Goal: Information Seeking & Learning: Learn about a topic

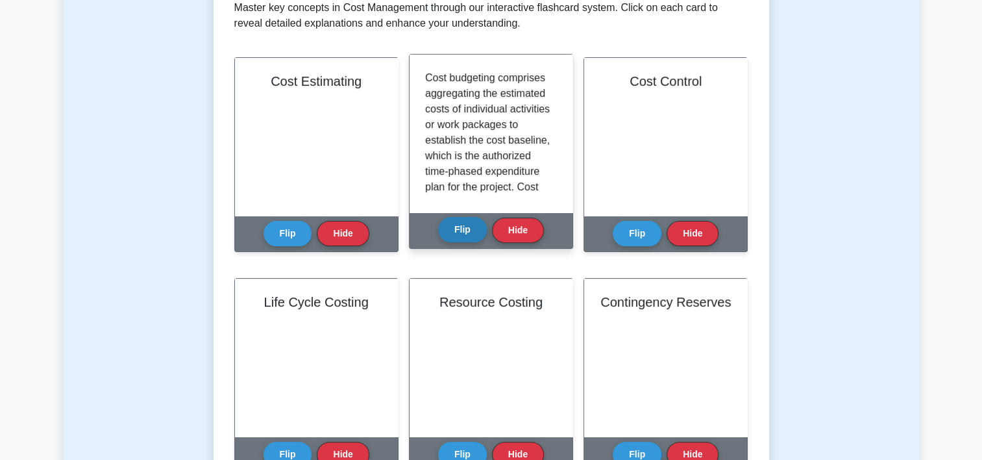
click at [457, 234] on button "Flip" at bounding box center [462, 229] width 49 height 25
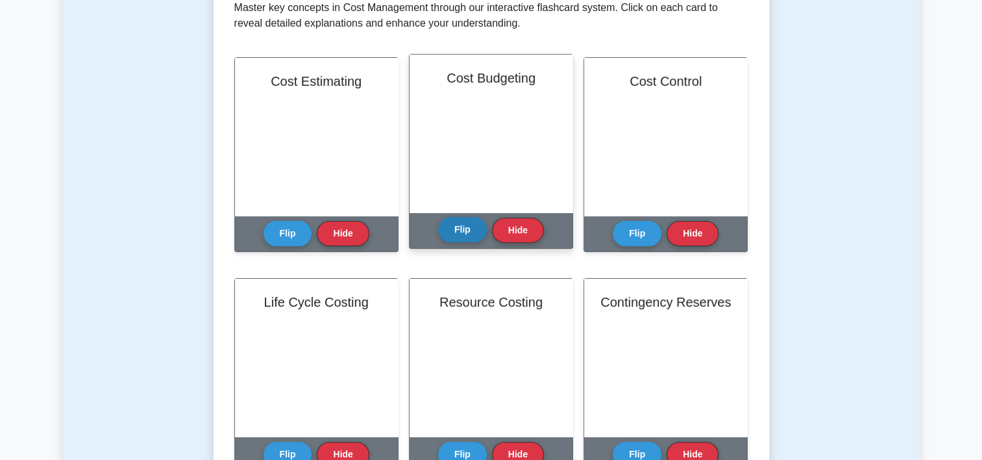
click at [455, 236] on button "Flip" at bounding box center [462, 229] width 49 height 25
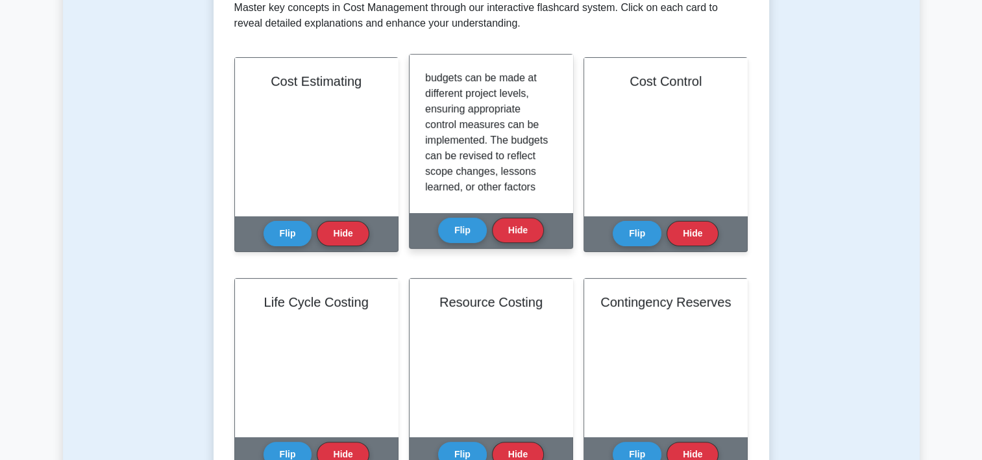
scroll to position [91, 0]
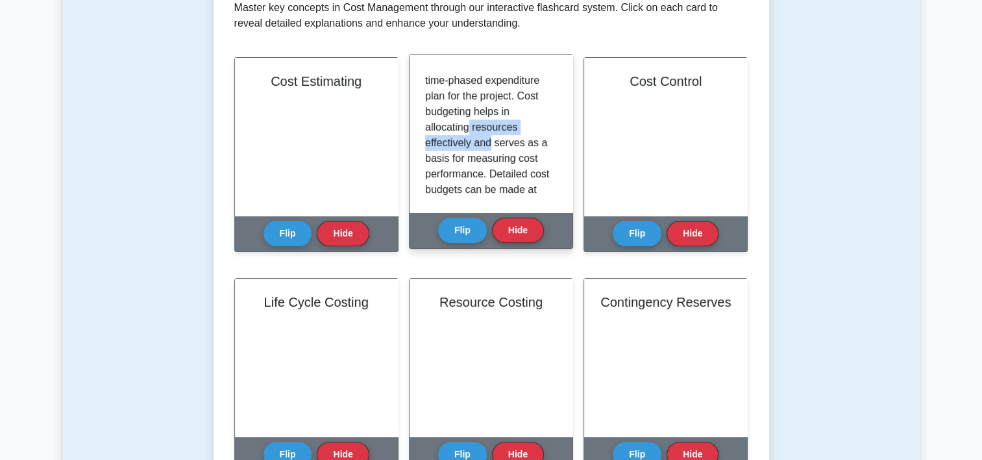
drag, startPoint x: 551, startPoint y: 125, endPoint x: 553, endPoint y: 145, distance: 20.3
click at [553, 145] on div "Cost budgeting comprises aggregating the estimated costs of individual activiti…" at bounding box center [491, 133] width 132 height 127
click at [552, 149] on div "Cost budgeting comprises aggregating the estimated costs of individual activiti…" at bounding box center [491, 133] width 132 height 127
click at [559, 126] on div "Cost budgeting comprises aggregating the estimated costs of individual activiti…" at bounding box center [491, 134] width 163 height 158
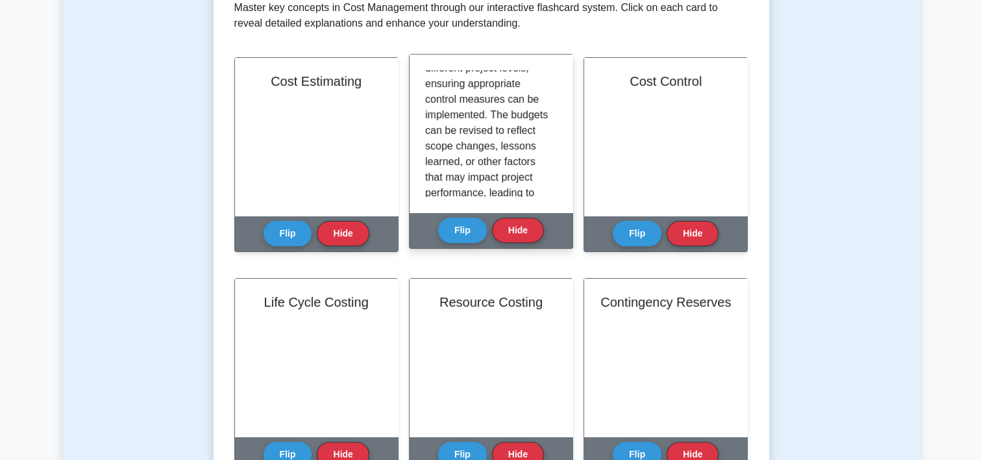
scroll to position [304, 0]
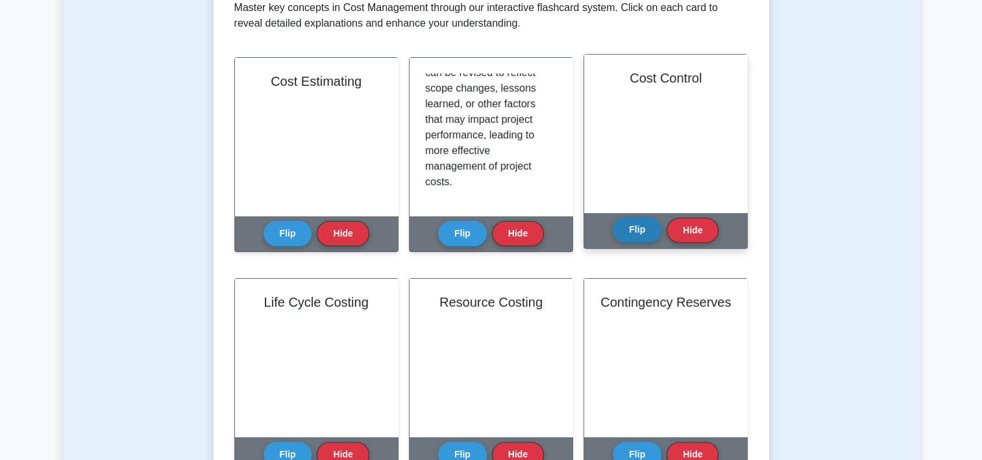
click at [631, 238] on button "Flip" at bounding box center [637, 229] width 49 height 25
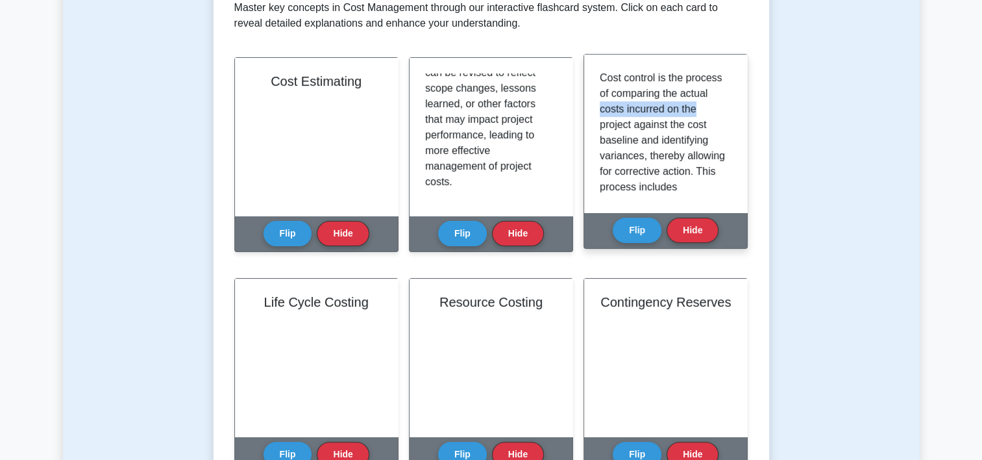
click at [726, 103] on div "Cost control is the process of comparing the actual costs incurred on the proje…" at bounding box center [666, 133] width 132 height 127
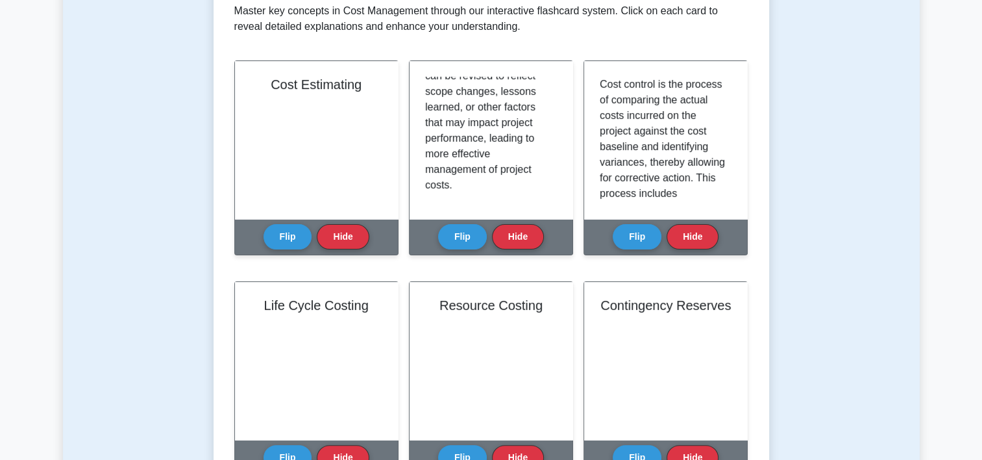
drag, startPoint x: 726, startPoint y: 103, endPoint x: 821, endPoint y: 134, distance: 100.2
click at [821, 134] on div "Test Flashcards Learn Cost Management (PMP) with Interactive Flashcards Master …" at bounding box center [491, 412] width 857 height 1167
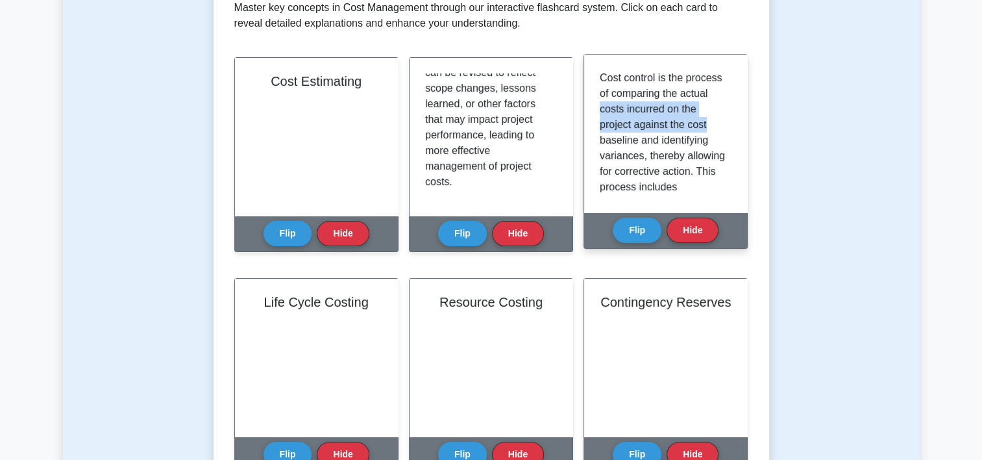
drag, startPoint x: 725, startPoint y: 98, endPoint x: 727, endPoint y: 118, distance: 20.2
click at [727, 118] on div "Cost control is the process of comparing the actual costs incurred on the proje…" at bounding box center [666, 133] width 132 height 127
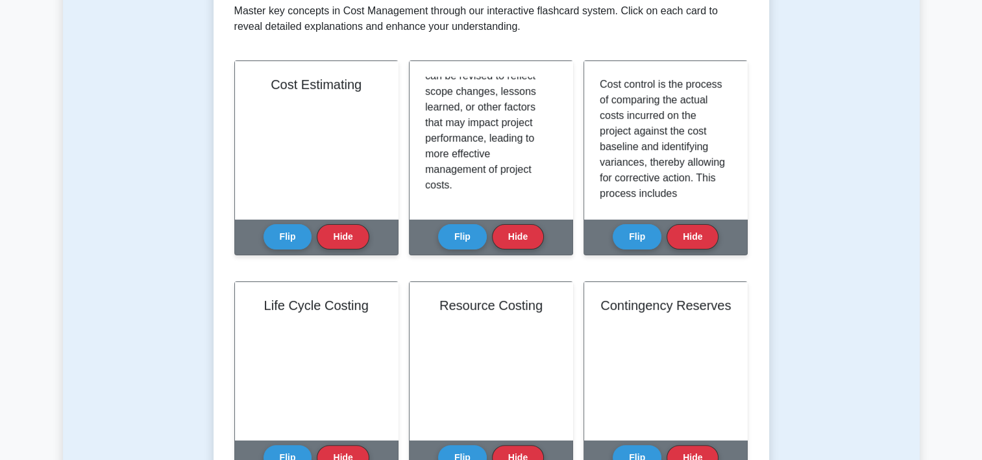
drag, startPoint x: 727, startPoint y: 118, endPoint x: 803, endPoint y: 144, distance: 80.3
click at [803, 144] on div "Test Flashcards Learn Cost Management (PMP) with Interactive Flashcards Master …" at bounding box center [491, 412] width 857 height 1167
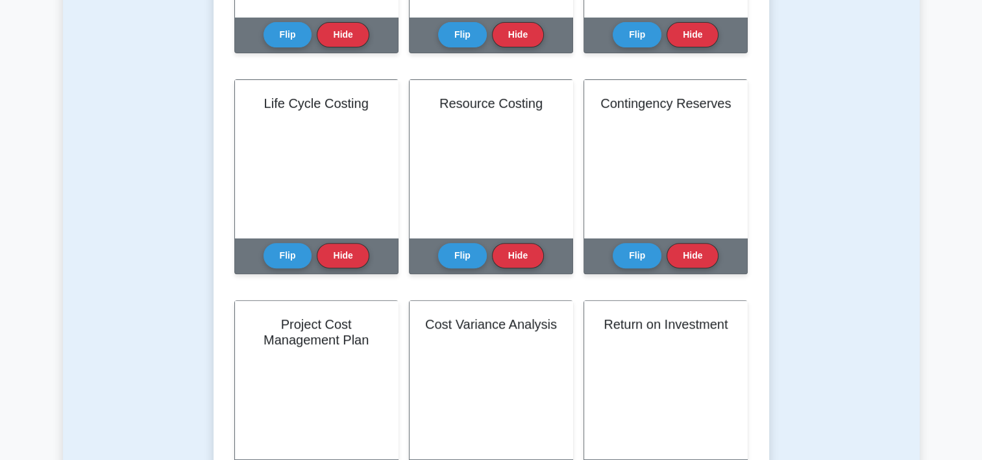
scroll to position [470, 0]
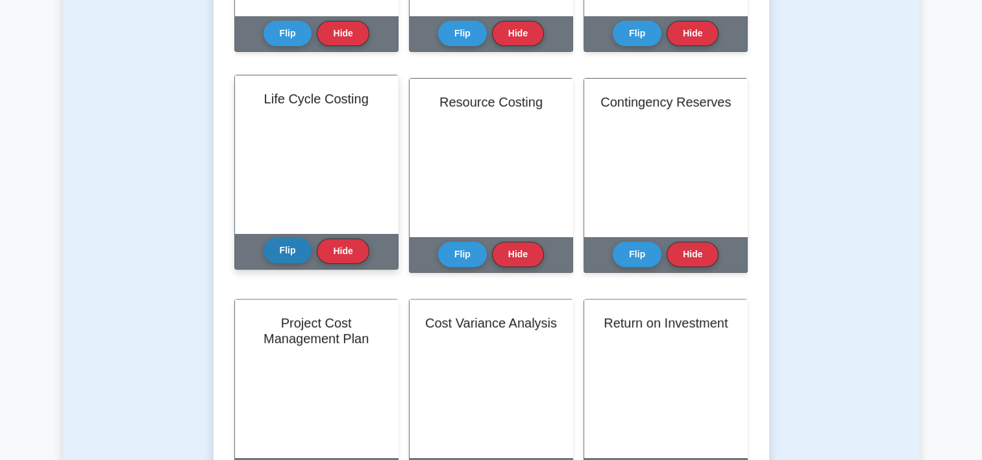
click at [289, 249] on button "Flip" at bounding box center [288, 250] width 49 height 25
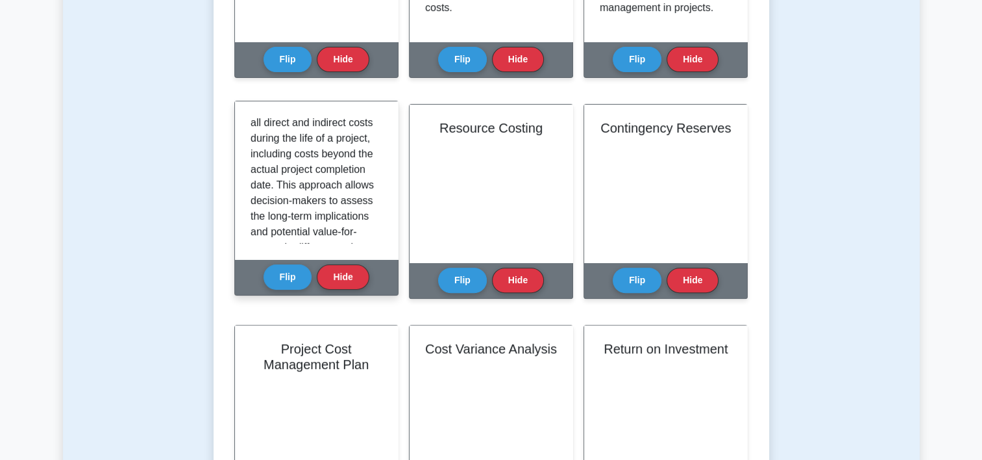
scroll to position [223, 0]
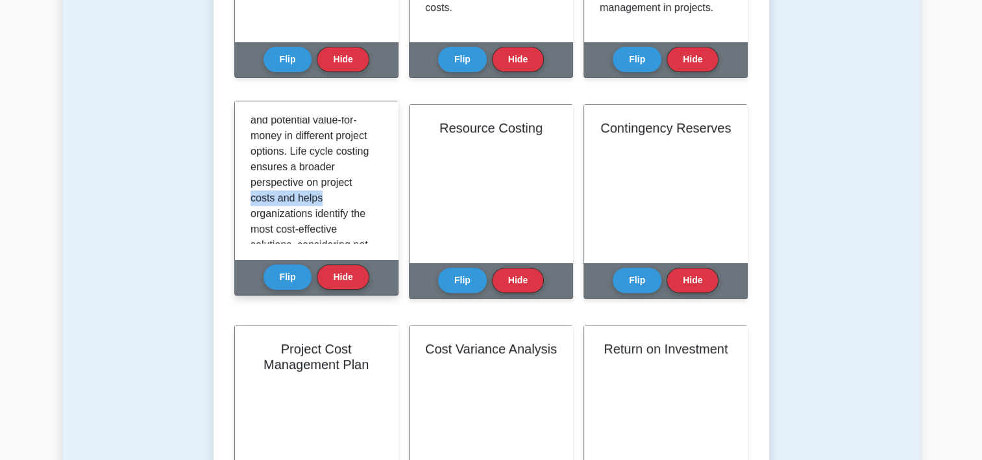
drag, startPoint x: 377, startPoint y: 213, endPoint x: 377, endPoint y: 229, distance: 15.6
click at [377, 229] on div "Life cycle costing evaluates the total cost of a project over its entire life s…" at bounding box center [317, 180] width 132 height 127
click at [377, 232] on div "Life cycle costing evaluates the total cost of a project over its entire life s…" at bounding box center [317, 180] width 132 height 127
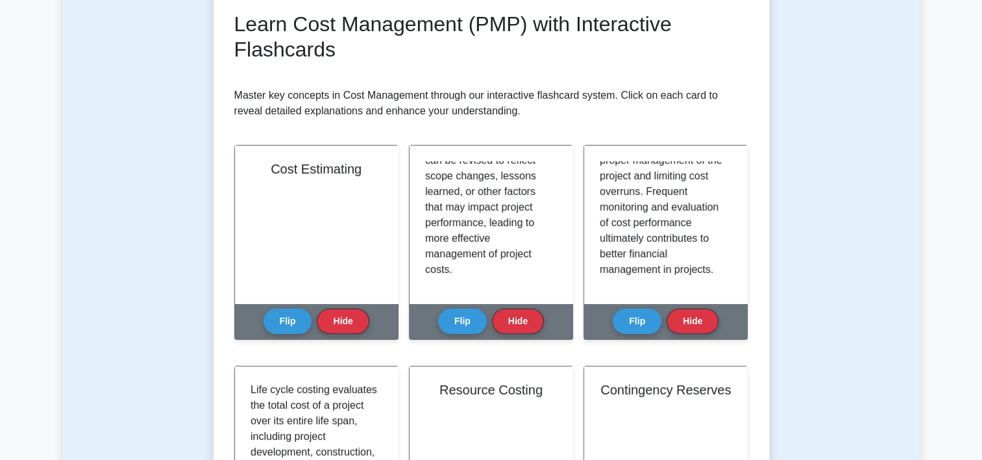
scroll to position [195, 0]
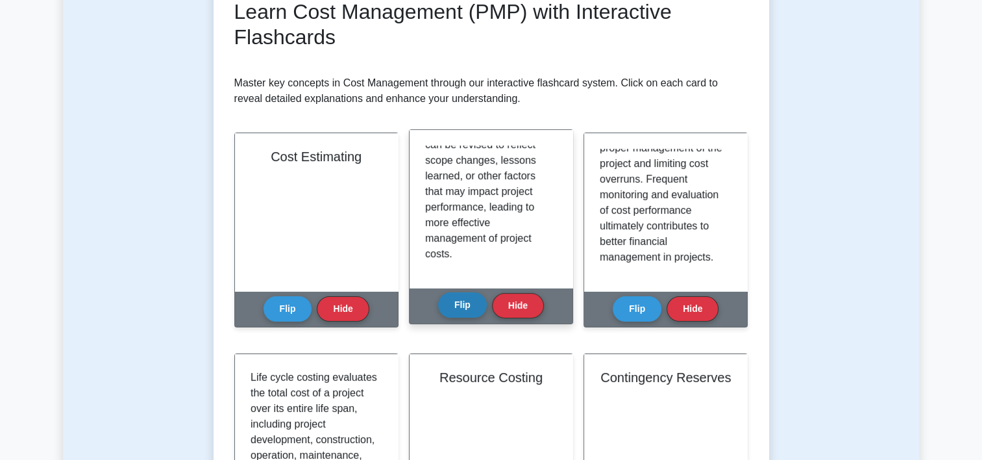
click at [449, 318] on div "Flip Hide" at bounding box center [491, 306] width 106 height 36
click at [446, 301] on button "Flip" at bounding box center [462, 304] width 49 height 25
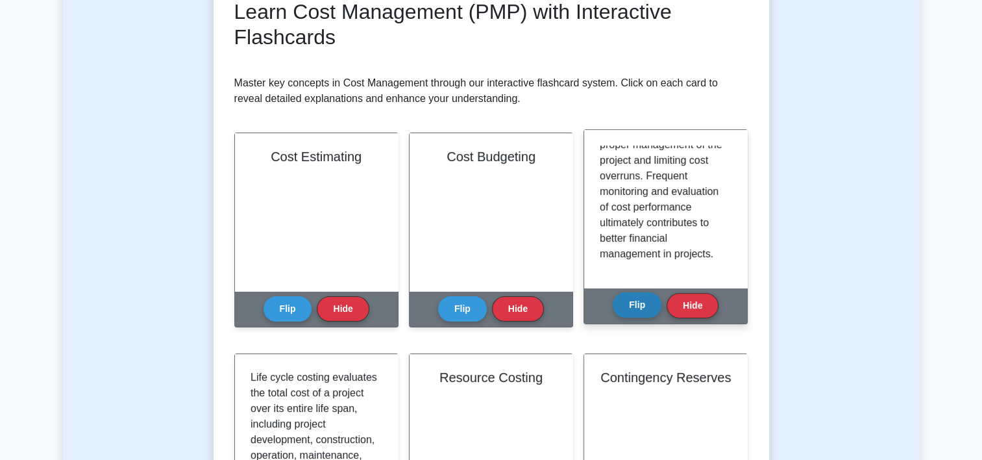
click at [636, 306] on button "Flip" at bounding box center [637, 304] width 49 height 25
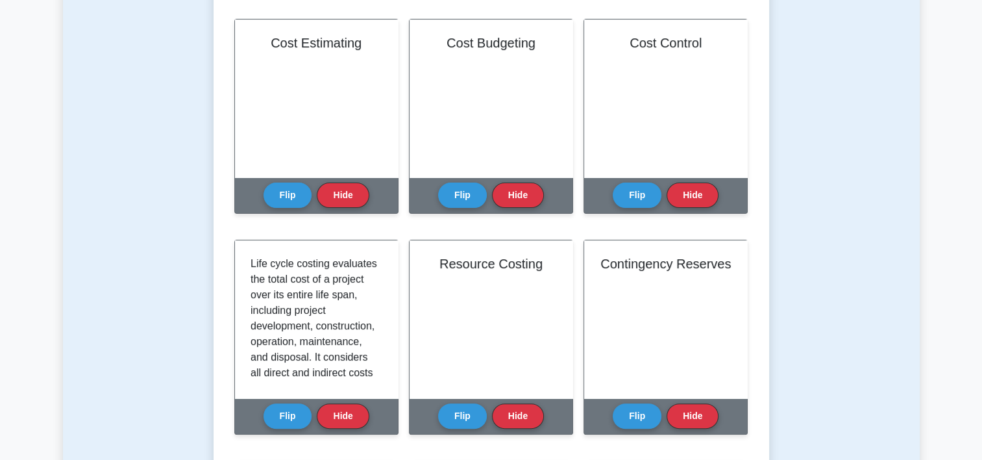
scroll to position [325, 0]
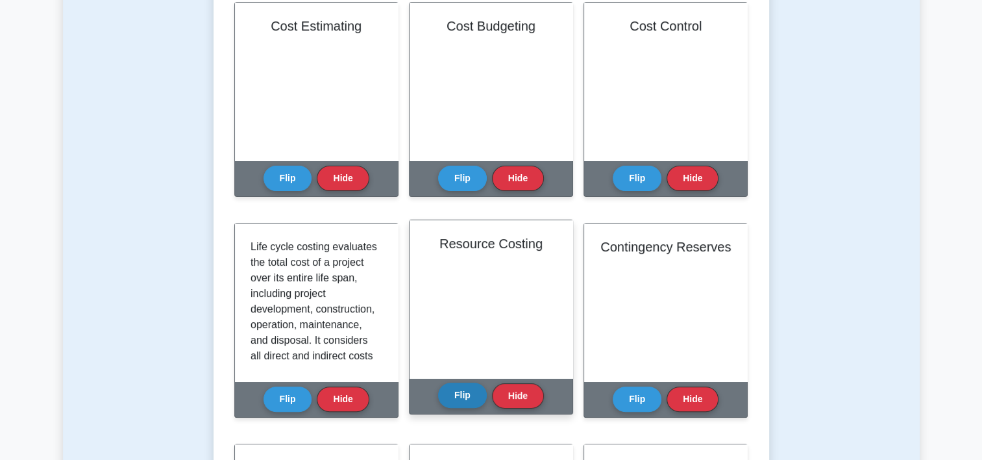
click at [449, 403] on button "Flip" at bounding box center [462, 394] width 49 height 25
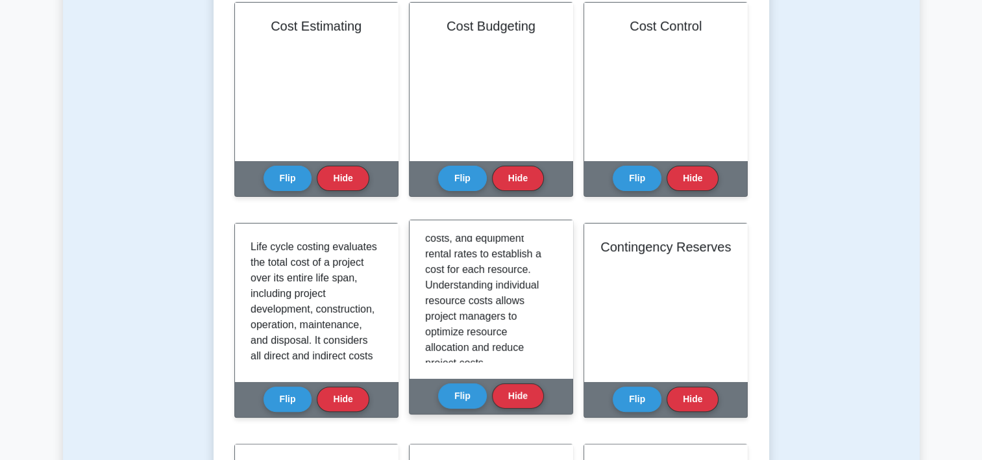
scroll to position [273, 0]
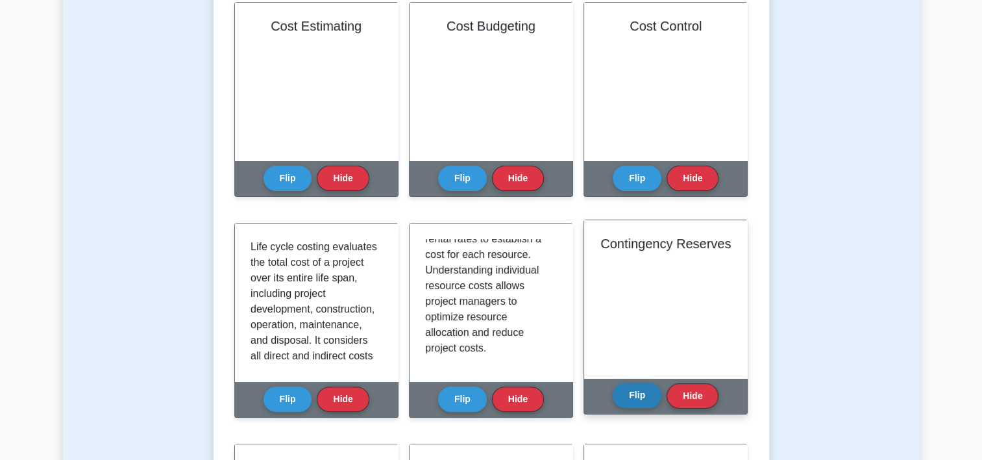
click at [632, 394] on button "Flip" at bounding box center [637, 394] width 49 height 25
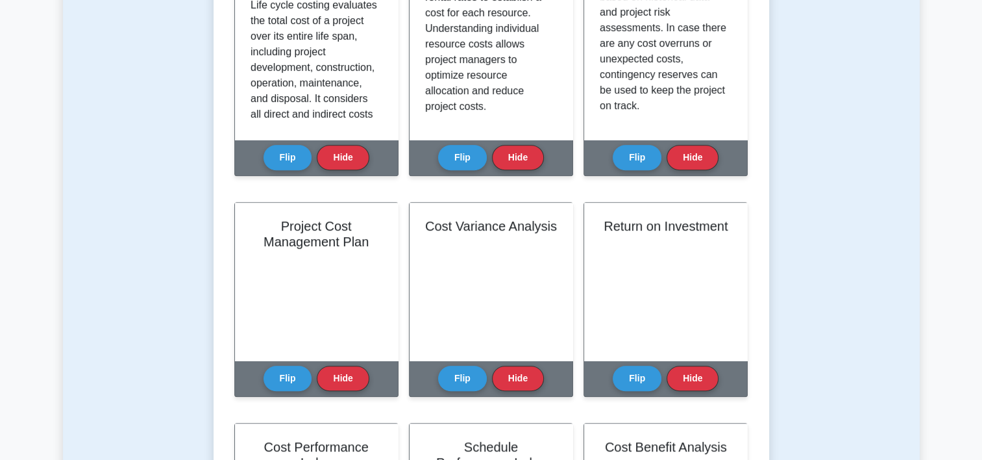
scroll to position [614, 0]
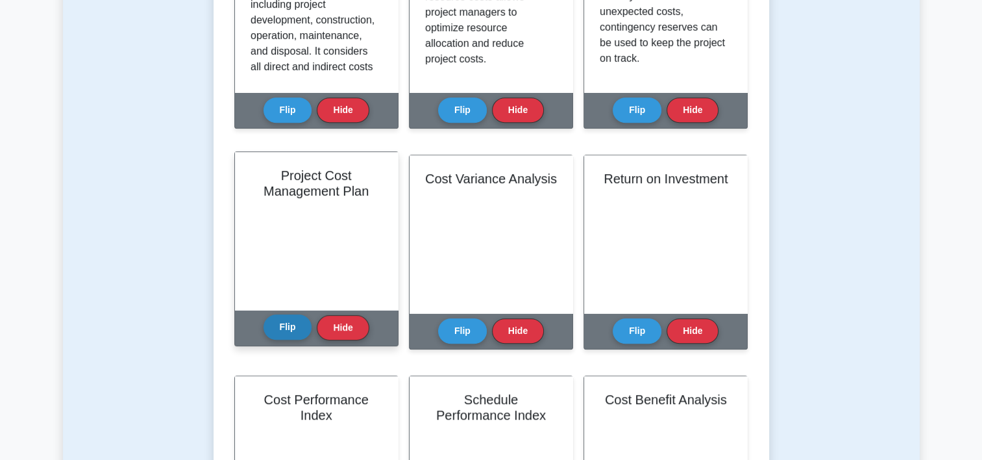
click at [286, 327] on button "Flip" at bounding box center [288, 326] width 49 height 25
